Goal: Task Accomplishment & Management: Complete application form

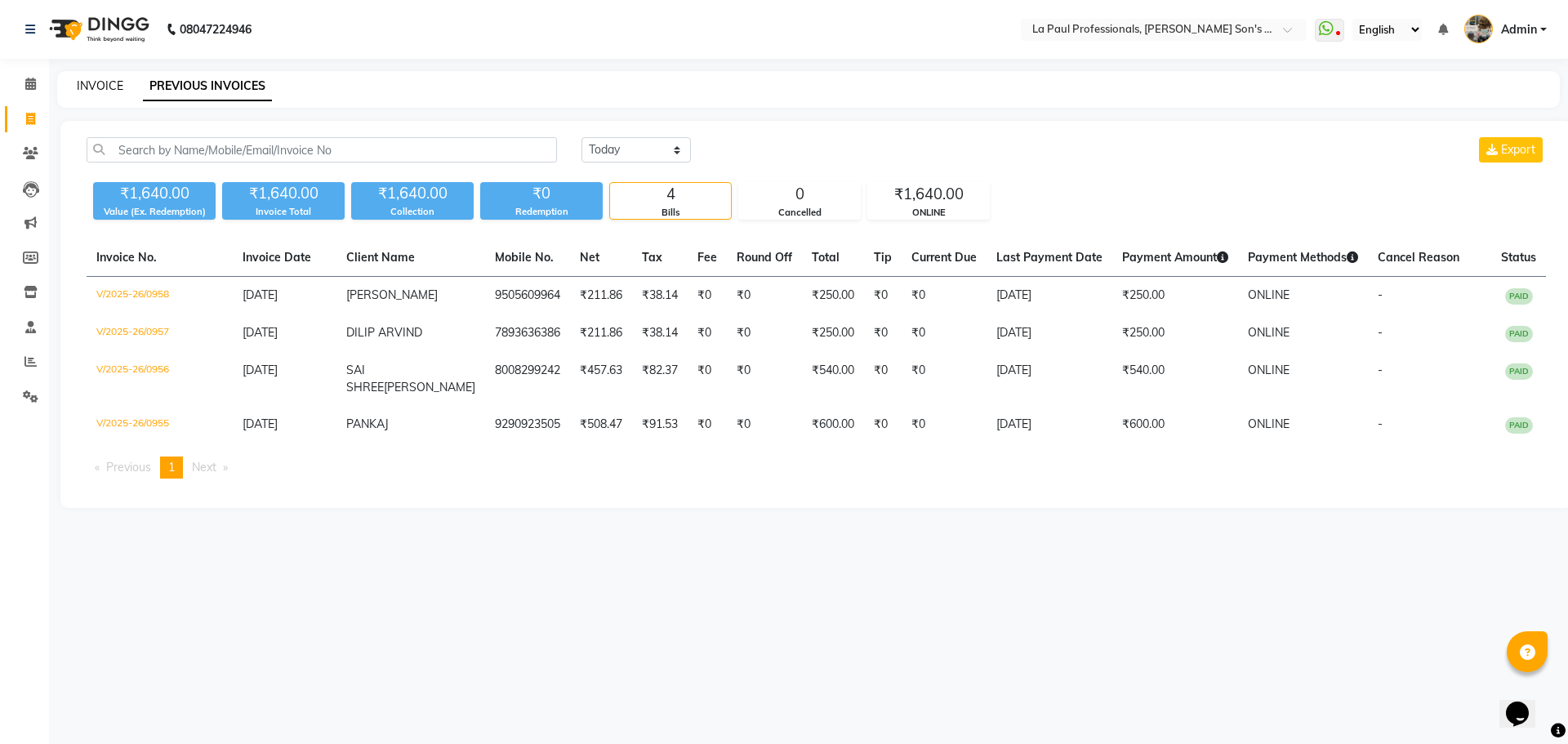
click at [86, 85] on link "INVOICE" at bounding box center [100, 85] width 47 height 15
select select "service"
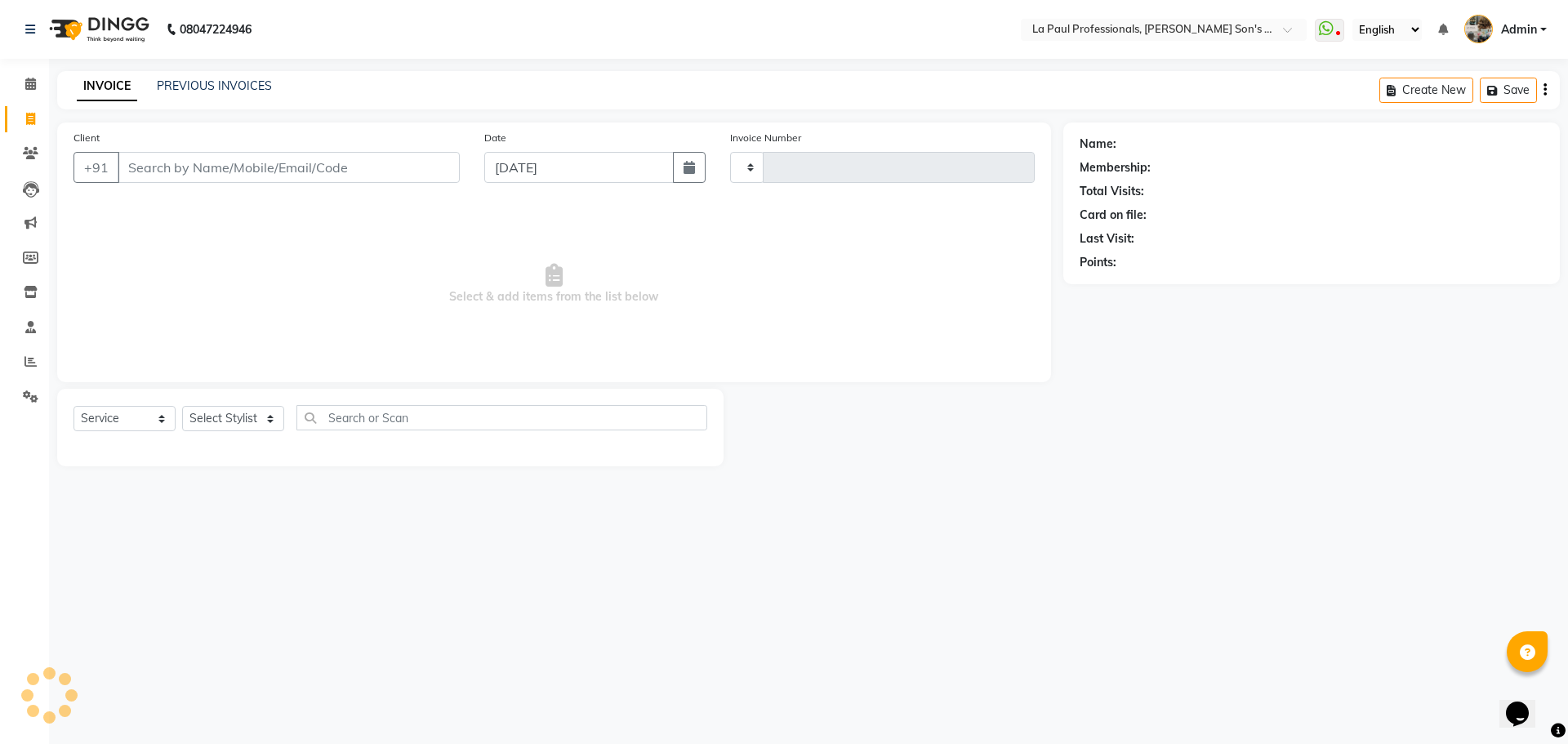
type input "0959"
select select "6271"
click at [181, 185] on div "Client +91" at bounding box center [266, 162] width 411 height 67
click at [248, 170] on input "Client" at bounding box center [289, 167] width 342 height 31
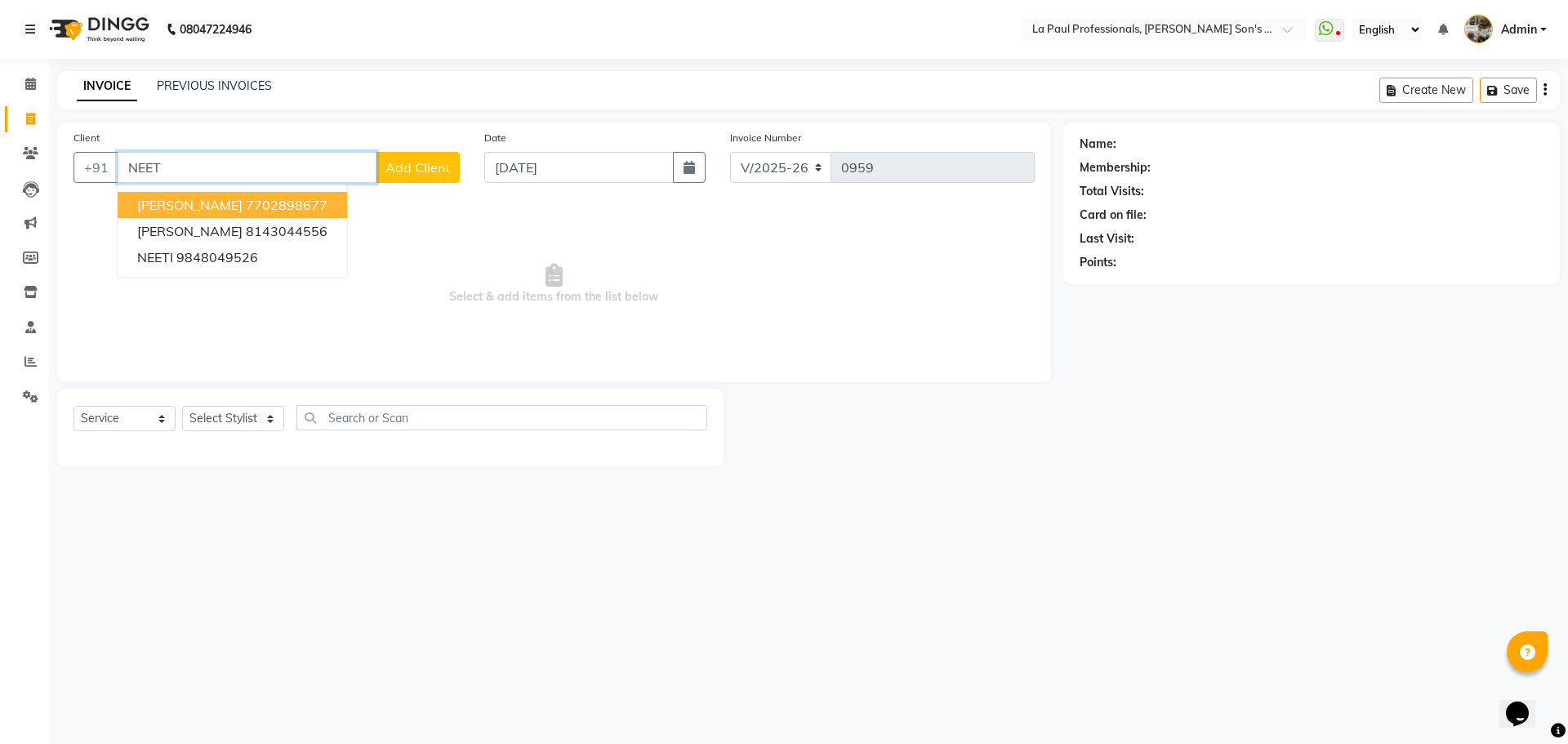
click at [284, 203] on ngb-highlight "7702898677" at bounding box center [287, 205] width 82 height 16
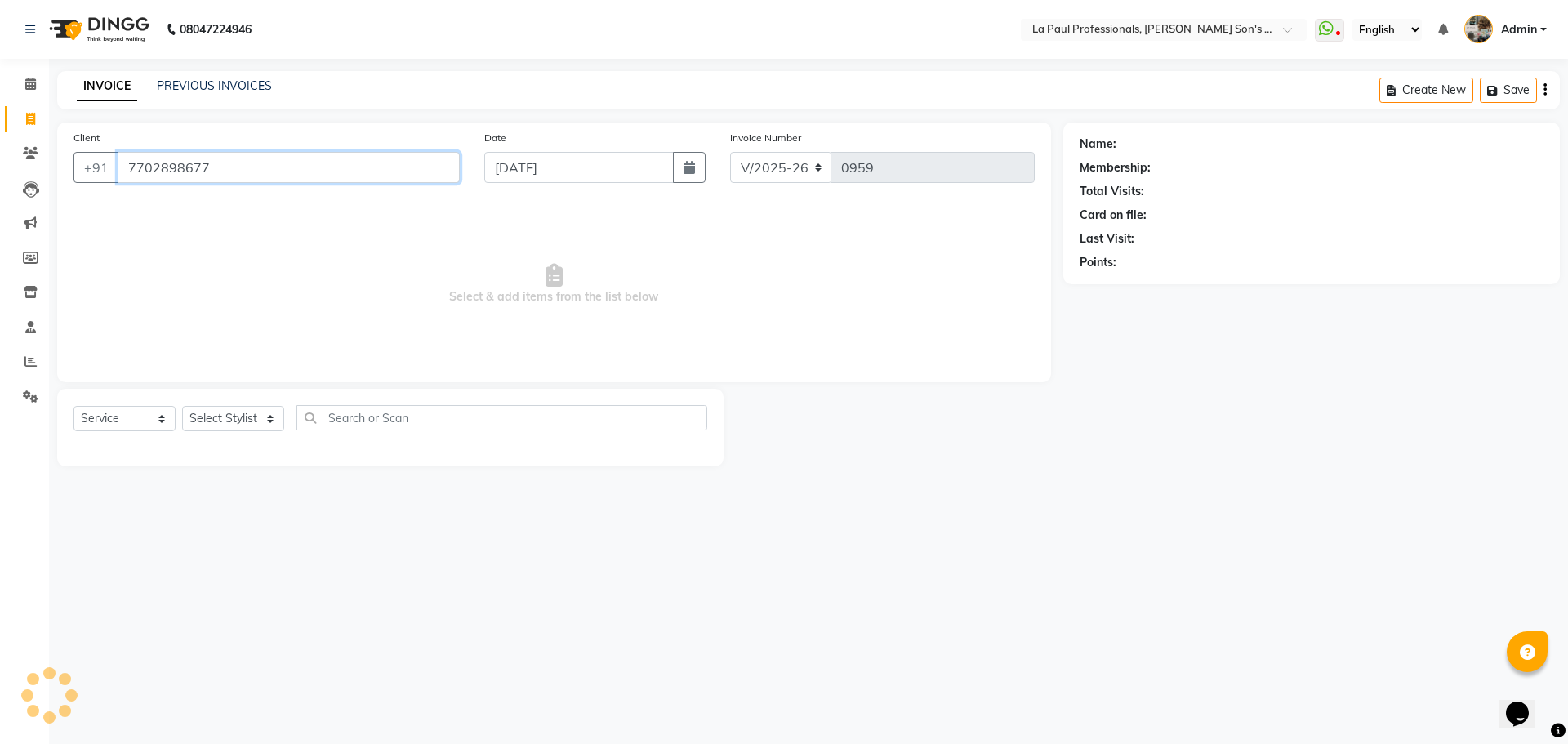
type input "7702898677"
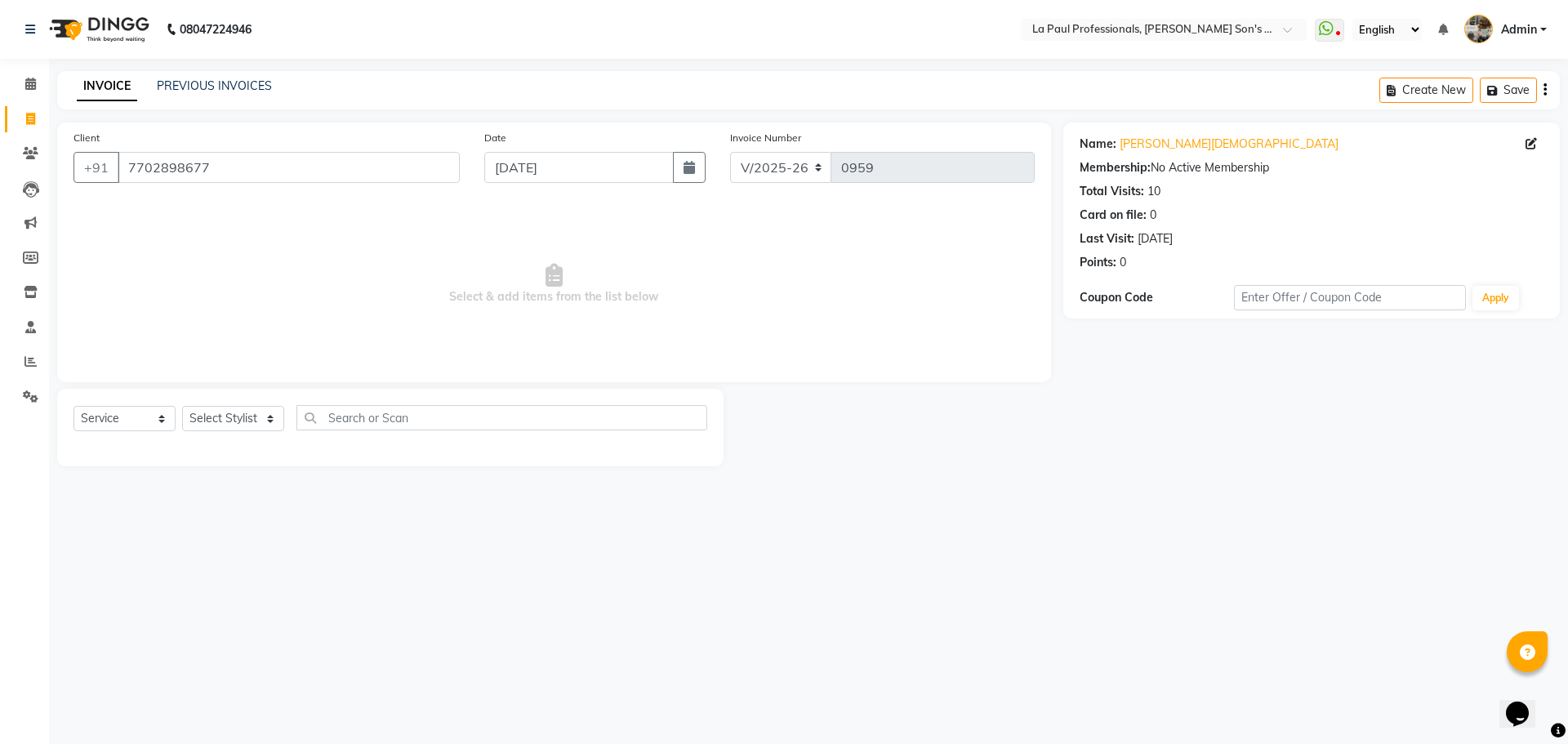
click at [363, 277] on span "Select & add items from the list below" at bounding box center [554, 284] width 962 height 163
click at [239, 413] on select "Select Stylist APAM [PERSON_NAME] PRIYA [PERSON_NAME] SASA [PERSON_NAME]" at bounding box center [233, 419] width 102 height 26
select select "46925"
click at [182, 406] on select "Select Stylist APAM [PERSON_NAME] PRIYA [PERSON_NAME] SASA [PERSON_NAME]" at bounding box center [233, 419] width 102 height 26
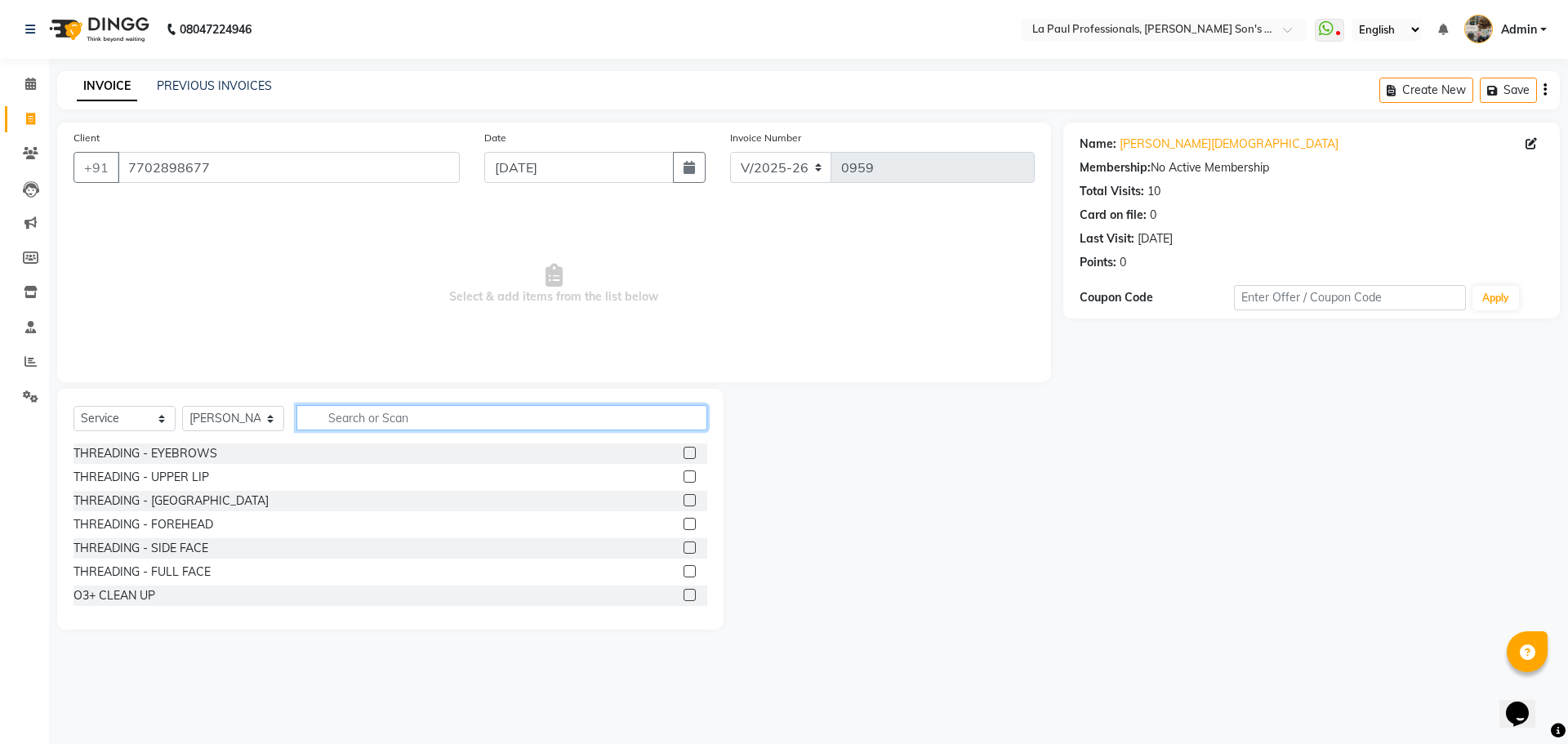
click at [401, 406] on input "text" at bounding box center [501, 418] width 411 height 26
click at [401, 406] on input "text" at bounding box center [501, 418] width 411 height 26
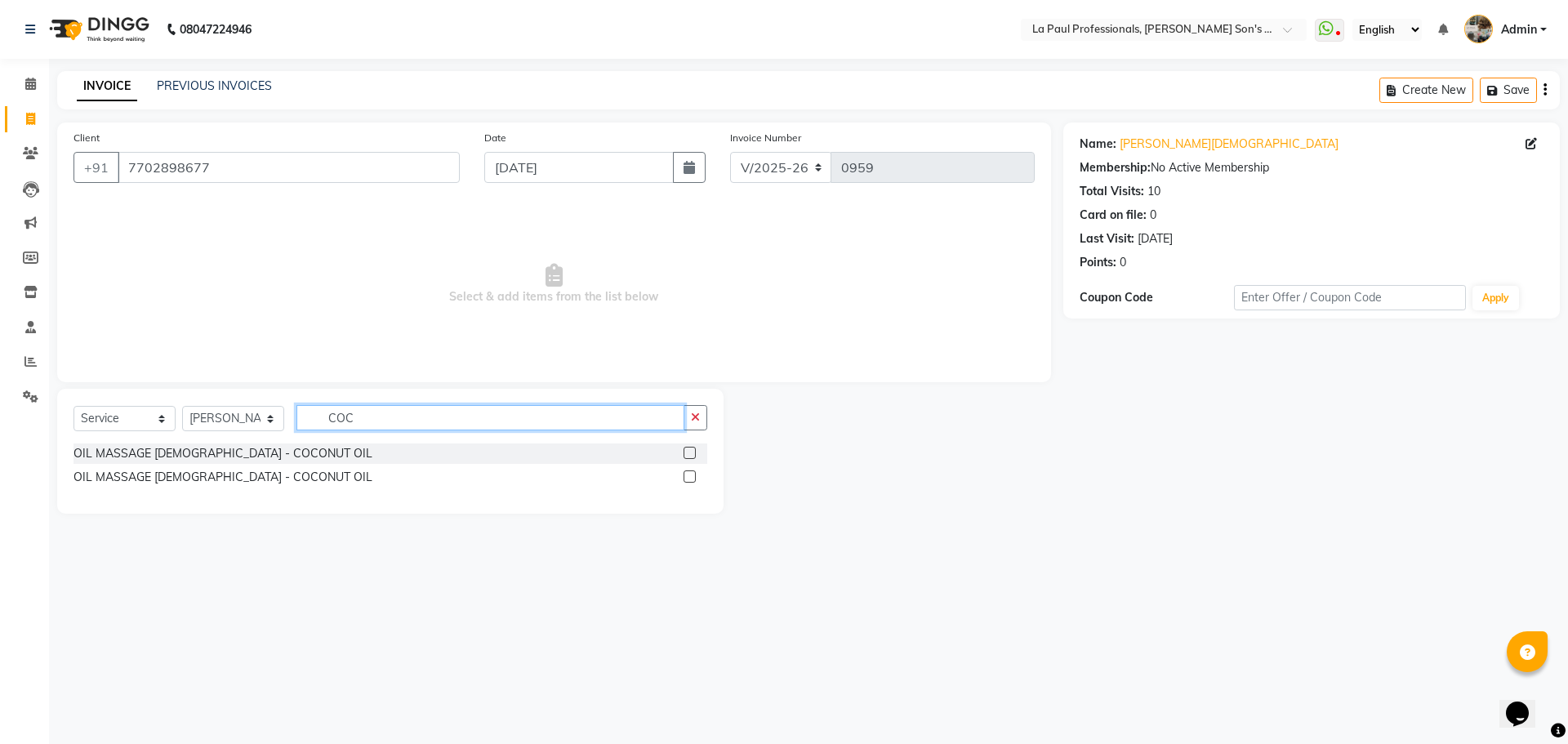
type input "COC"
click at [689, 473] on label at bounding box center [690, 477] width 12 height 12
click at [689, 473] on input "checkbox" at bounding box center [689, 477] width 10 height 10
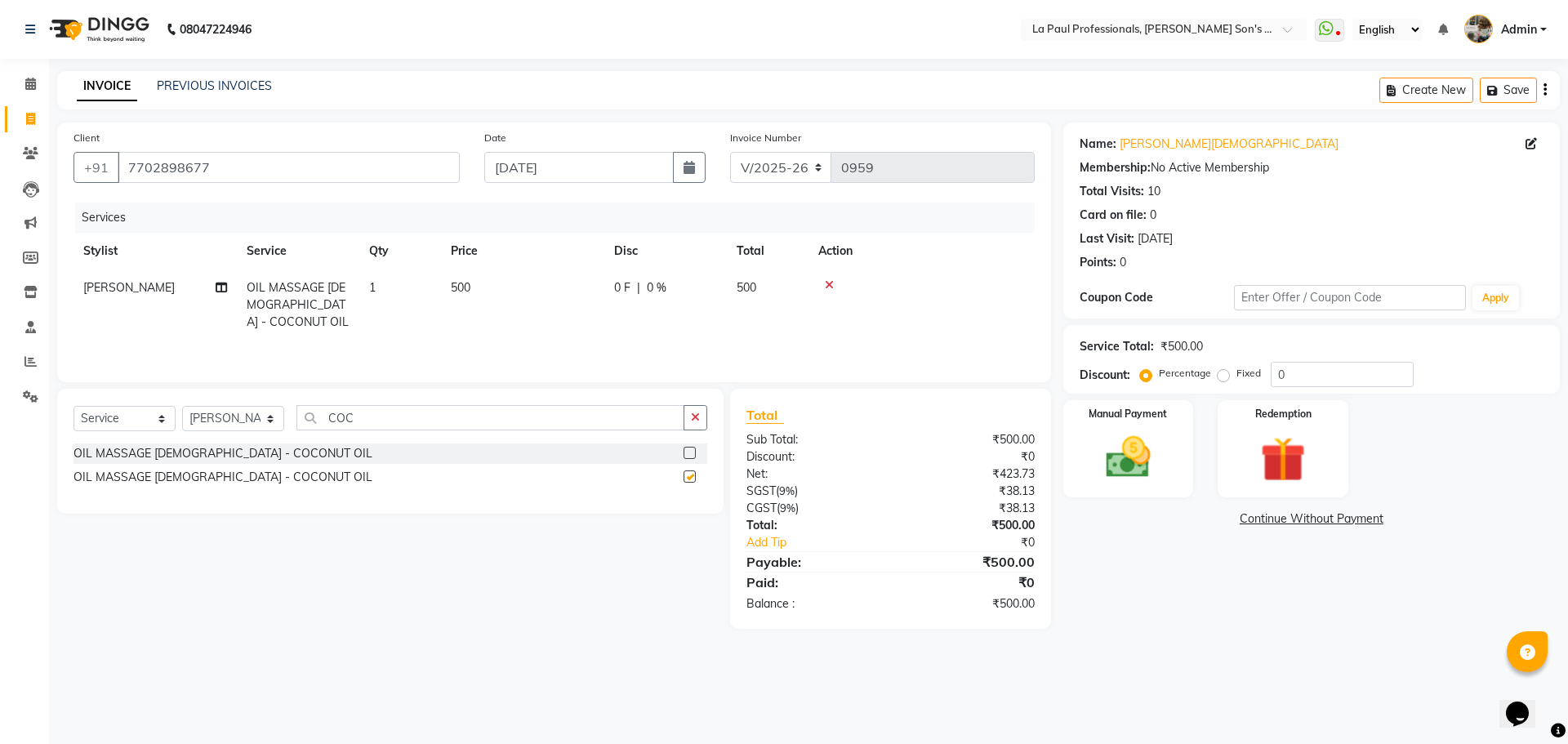
checkbox input "false"
click at [1127, 629] on div "Name: [PERSON_NAME][DEMOGRAPHIC_DATA] Membership: No Active Membership Total Vi…" at bounding box center [1318, 375] width 509 height 507
